Goal: Transaction & Acquisition: Purchase product/service

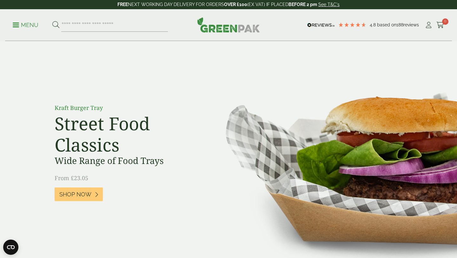
click at [19, 25] on p "Menu" at bounding box center [26, 25] width 26 height 8
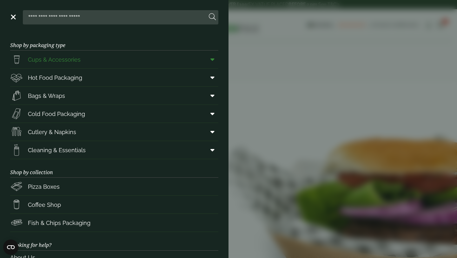
click at [211, 60] on icon at bounding box center [213, 59] width 4 height 6
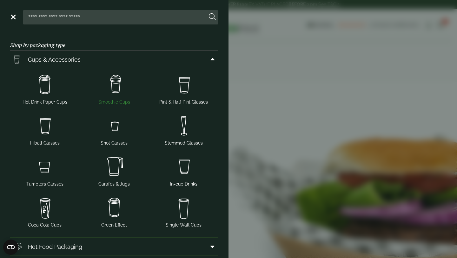
click at [114, 84] on img at bounding box center [114, 84] width 64 height 25
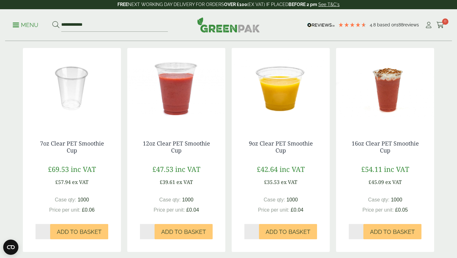
scroll to position [127, 0]
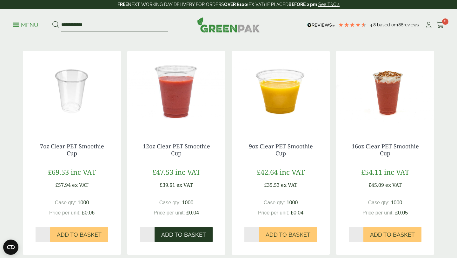
click at [174, 236] on span "Add to Basket" at bounding box center [183, 234] width 45 height 7
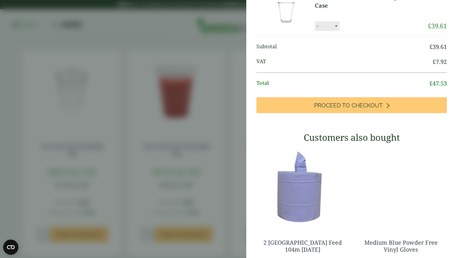
scroll to position [0, 0]
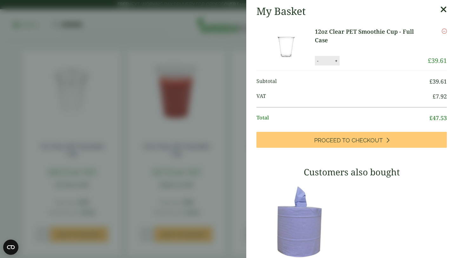
click at [443, 10] on icon at bounding box center [444, 9] width 7 height 9
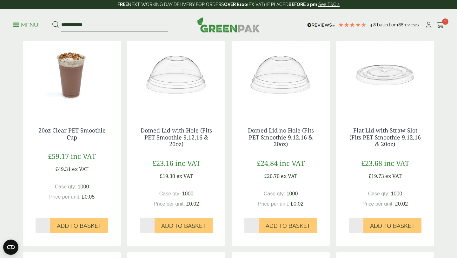
scroll to position [354, 0]
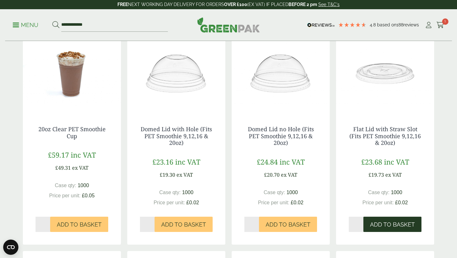
click at [386, 224] on span "Add to Basket" at bounding box center [392, 224] width 45 height 7
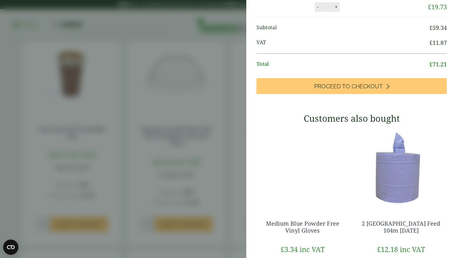
scroll to position [0, 0]
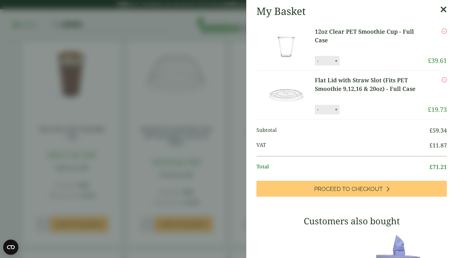
click at [97, 103] on aside "My Basket 12oz Clear PET Smoothie Cup - Full Case 12oz Clear PET Smoothie Cup -…" at bounding box center [228, 129] width 457 height 258
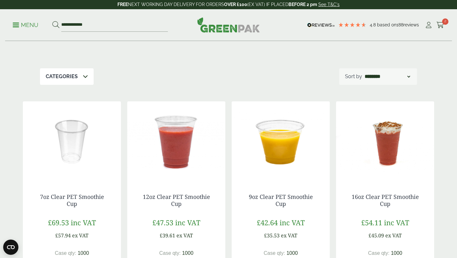
scroll to position [75, 0]
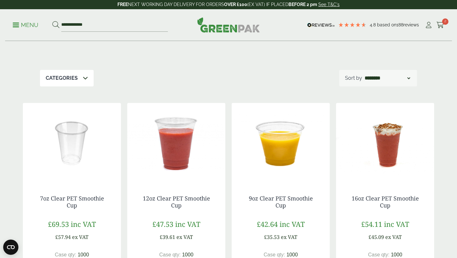
click at [15, 24] on p "Menu" at bounding box center [26, 25] width 26 height 8
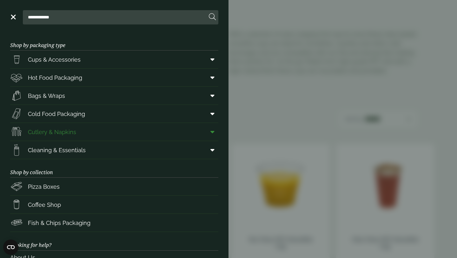
click at [61, 132] on span "Cutlery & Napkins" at bounding box center [52, 132] width 48 height 9
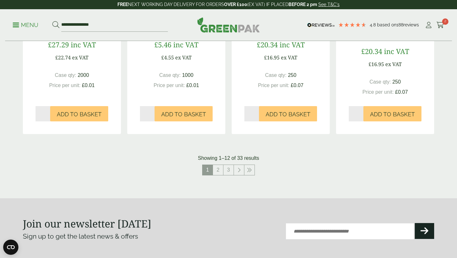
scroll to position [668, 0]
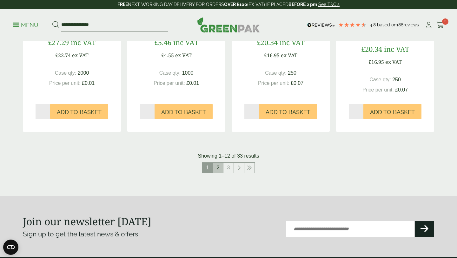
click at [219, 173] on link "2" at bounding box center [218, 168] width 10 height 10
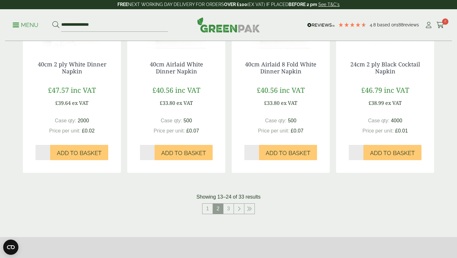
scroll to position [625, 0]
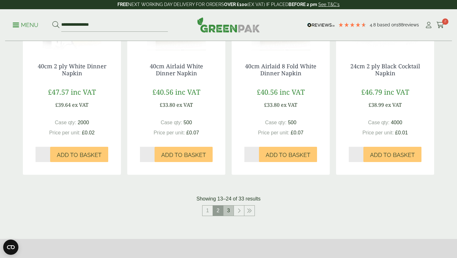
click at [229, 216] on link "3" at bounding box center [229, 210] width 10 height 10
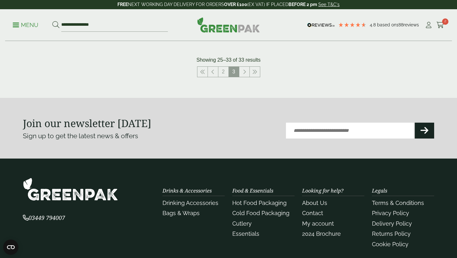
scroll to position [758, 0]
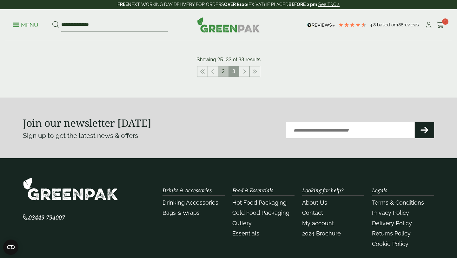
click at [222, 77] on link "2" at bounding box center [224, 71] width 10 height 10
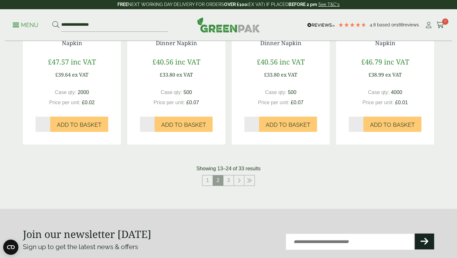
scroll to position [649, 0]
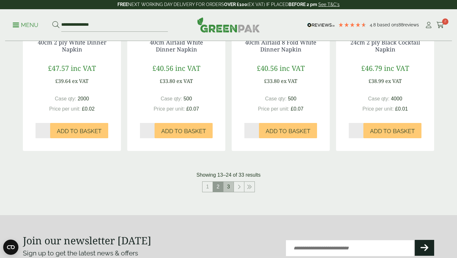
click at [228, 192] on link "3" at bounding box center [229, 187] width 10 height 10
